Goal: Task Accomplishment & Management: Manage account settings

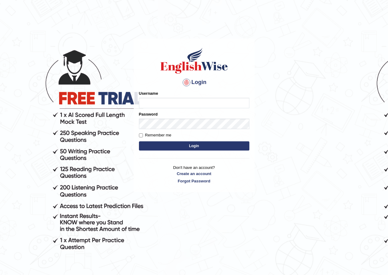
click at [230, 97] on div "Username" at bounding box center [194, 100] width 110 height 18
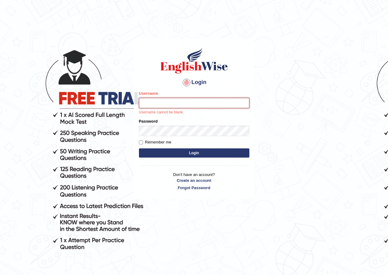
click at [222, 107] on input "Username" at bounding box center [194, 103] width 110 height 10
type input "annifred_parramatta"
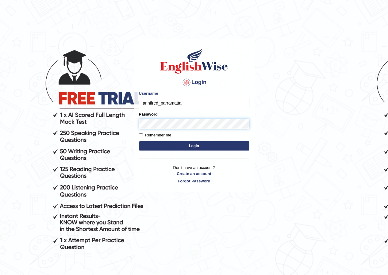
click at [139, 141] on button "Login" at bounding box center [194, 145] width 110 height 9
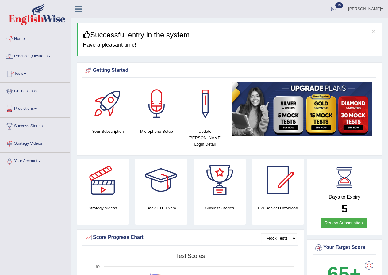
click at [25, 73] on link "Tests" at bounding box center [35, 72] width 70 height 15
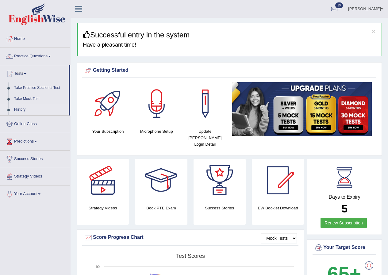
click at [22, 107] on link "History" at bounding box center [39, 109] width 57 height 11
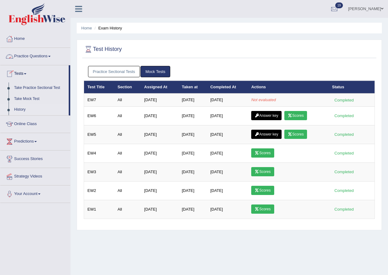
click at [33, 58] on link "Practice Questions" at bounding box center [35, 55] width 70 height 15
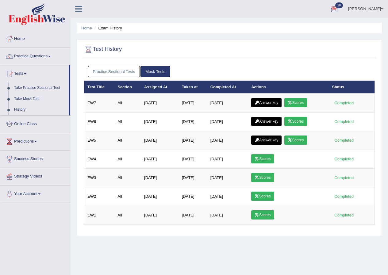
click at [377, 6] on link "Annifred Onaghise" at bounding box center [366, 8] width 45 height 16
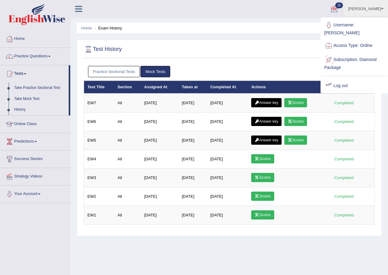
click at [345, 88] on link "Log out" at bounding box center [354, 86] width 66 height 14
